Goal: Navigation & Orientation: Understand site structure

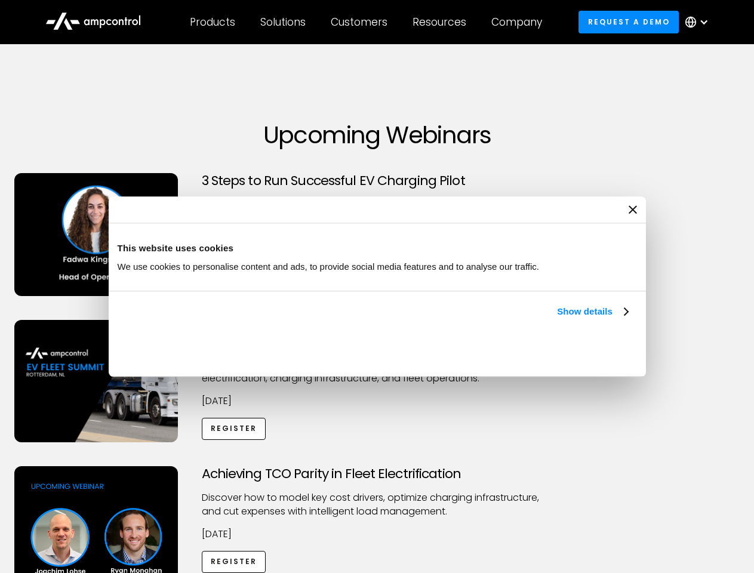
click at [557, 319] on link "Show details" at bounding box center [592, 312] width 70 height 14
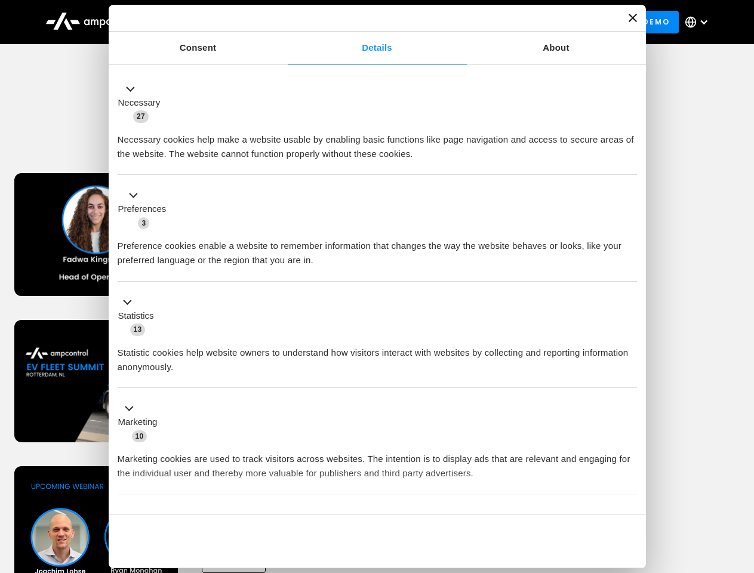
click at [629, 161] on div "Necessary cookies help make a website usable by enabling basic functions like p…" at bounding box center [377, 143] width 519 height 38
click at [741, 481] on div "Achieving TCO Parity in Fleet Electrification Discover how to model key cost dr…" at bounding box center [377, 559] width 750 height 187
click at [367, 22] on div "Customers" at bounding box center [359, 22] width 57 height 13
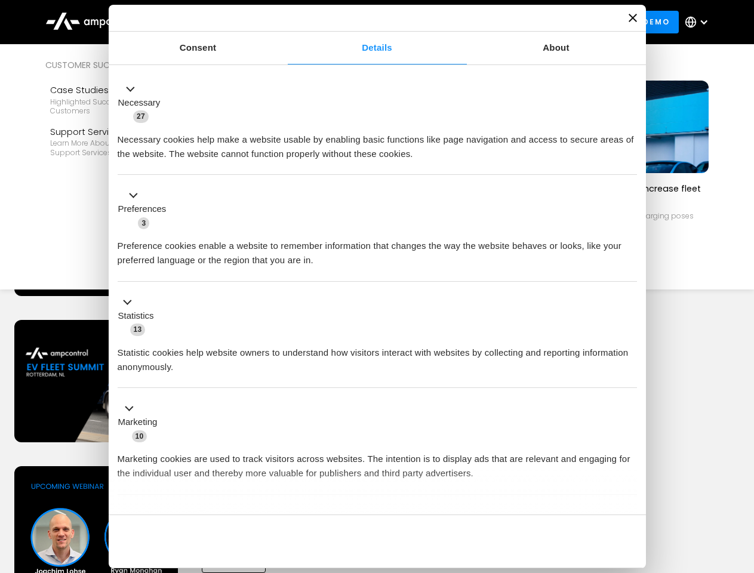
click at [212, 22] on div "Products" at bounding box center [212, 22] width 45 height 13
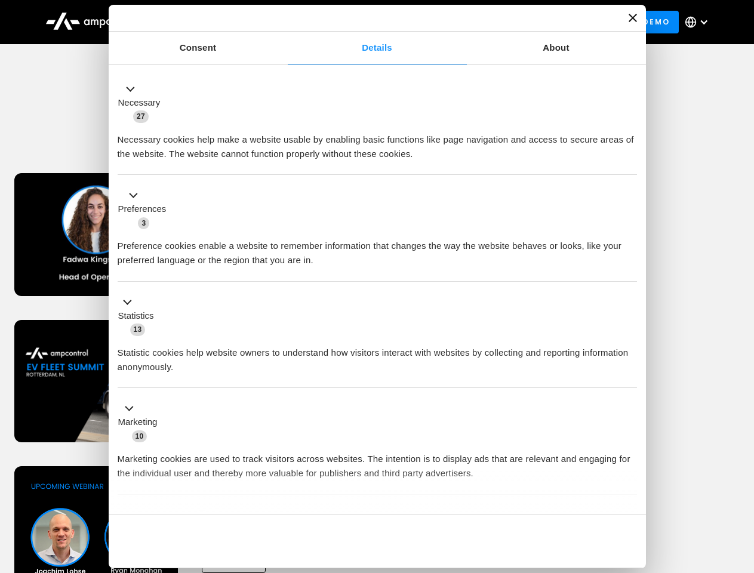
click at [284, 22] on div "Solutions" at bounding box center [282, 22] width 45 height 13
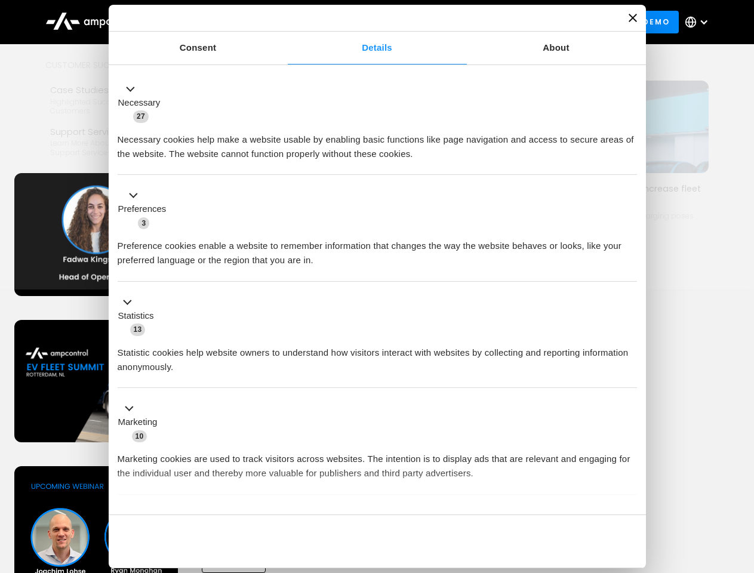
click at [361, 22] on div "Customers" at bounding box center [359, 22] width 57 height 13
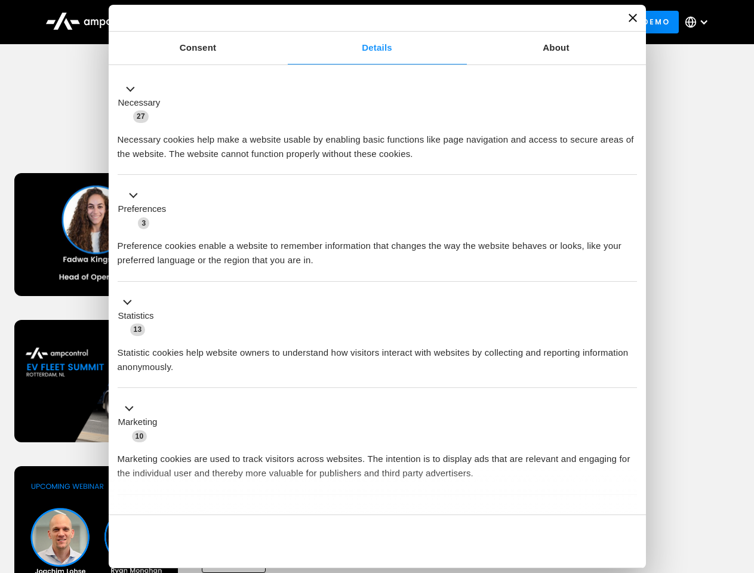
click at [442, 22] on div "Resources" at bounding box center [440, 22] width 54 height 13
click at [521, 22] on div "Company" at bounding box center [516, 22] width 51 height 13
click at [700, 22] on div at bounding box center [704, 22] width 10 height 10
